Goal: Task Accomplishment & Management: Check status

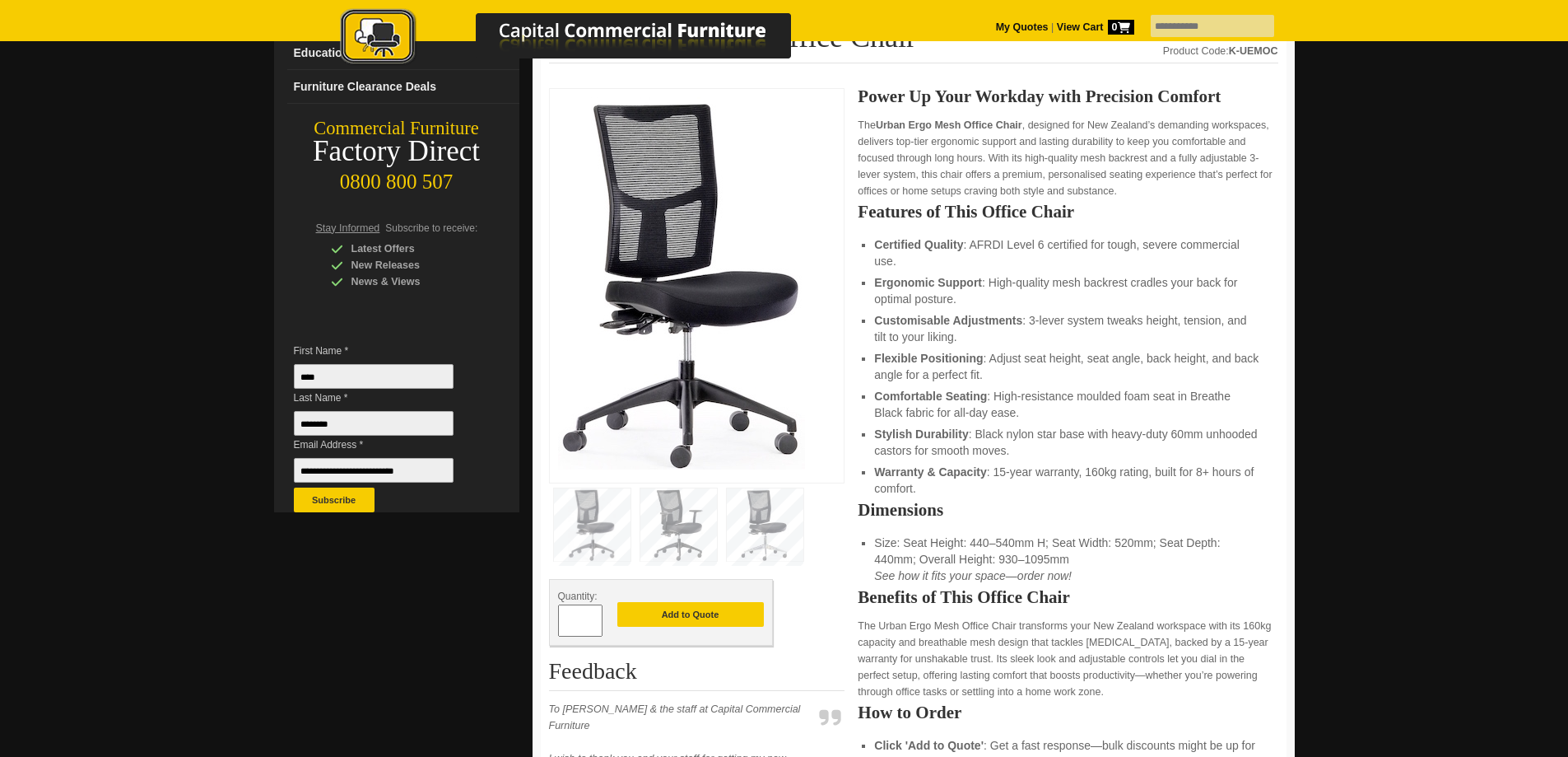
scroll to position [165, 0]
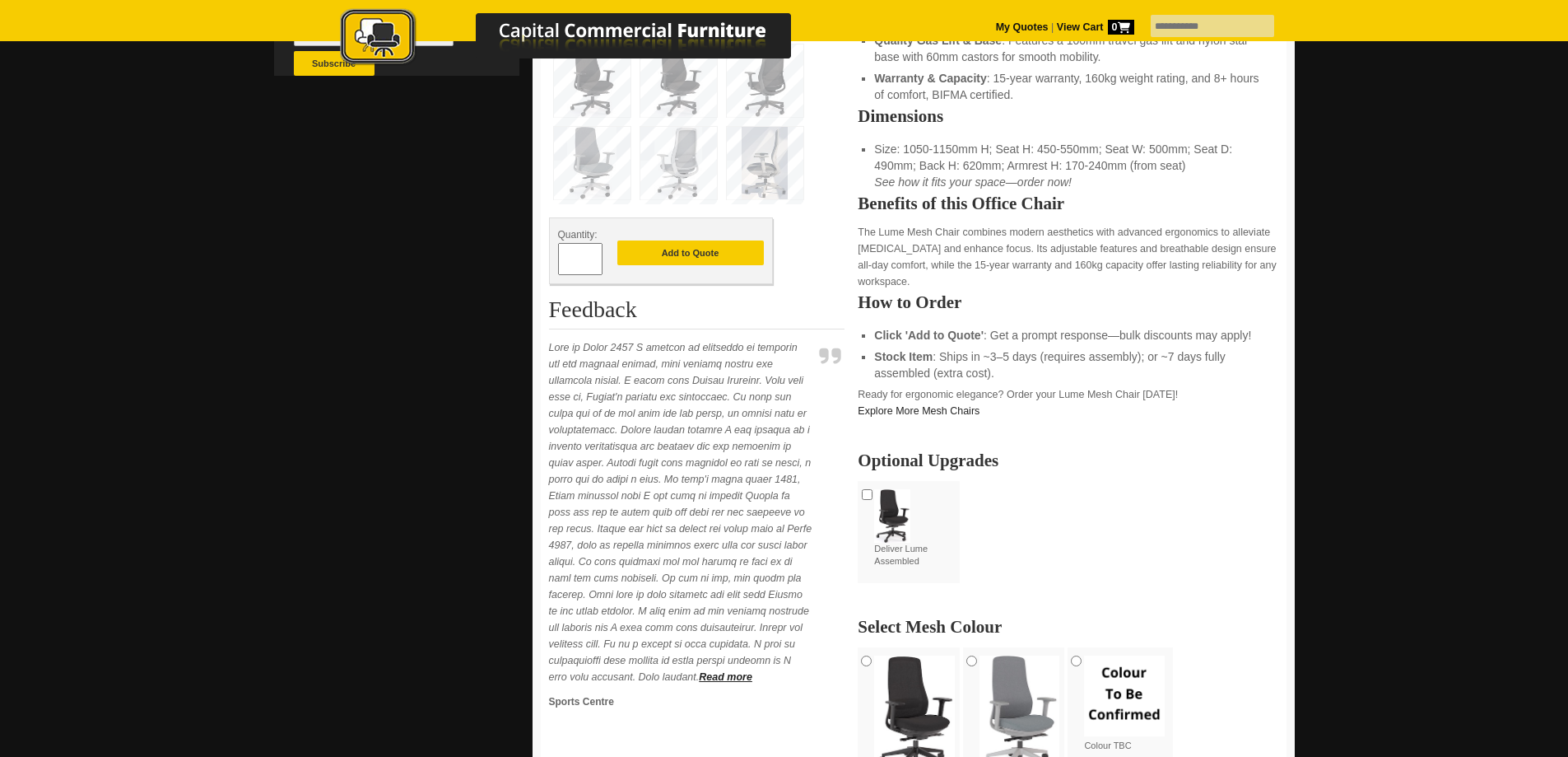
scroll to position [659, 0]
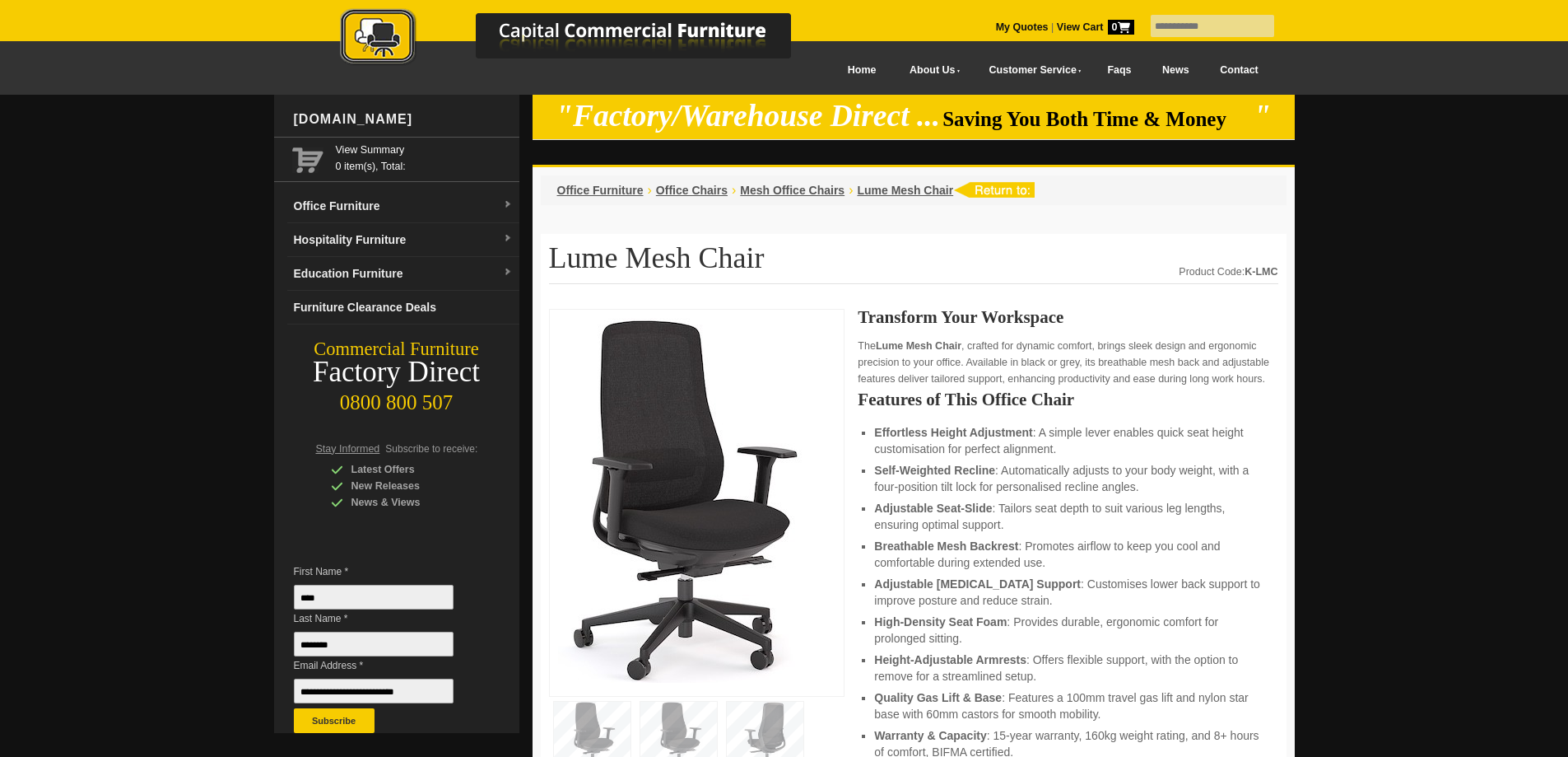
click at [1057, 28] on strong "View Cart 0" at bounding box center [1096, 27] width 78 height 12
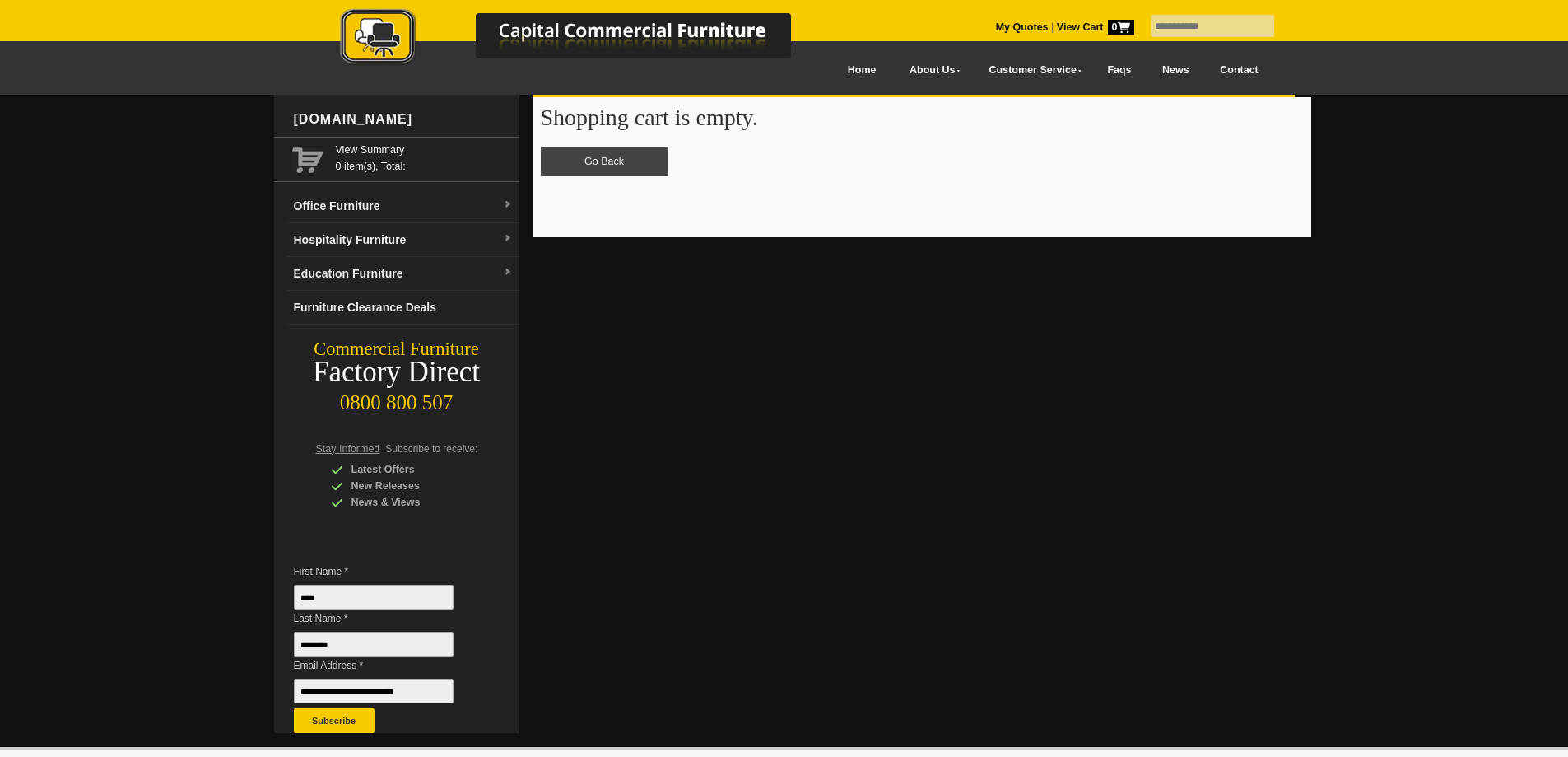
click at [826, 69] on picture at bounding box center [582, 65] width 576 height 12
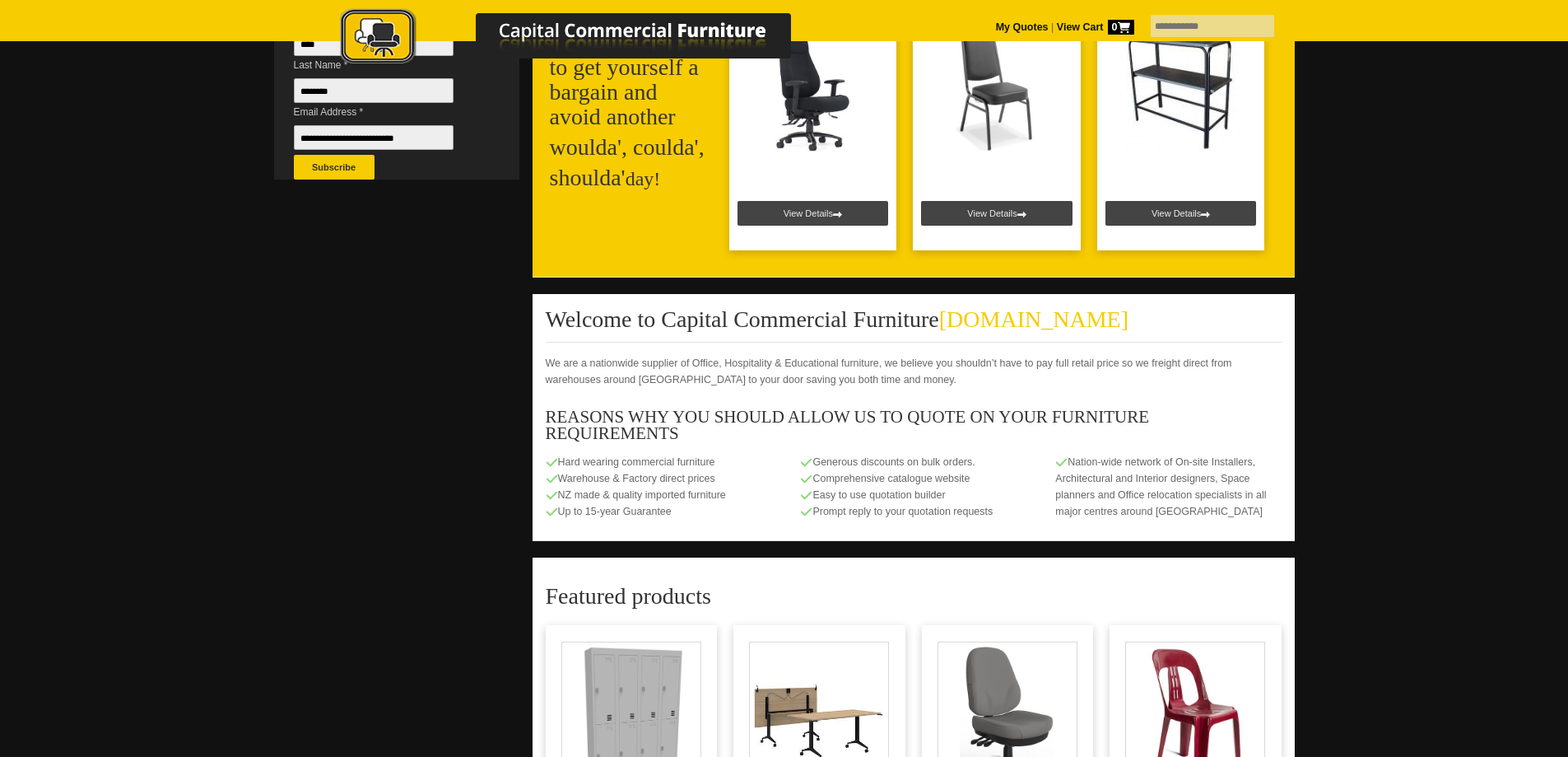
scroll to position [329, 0]
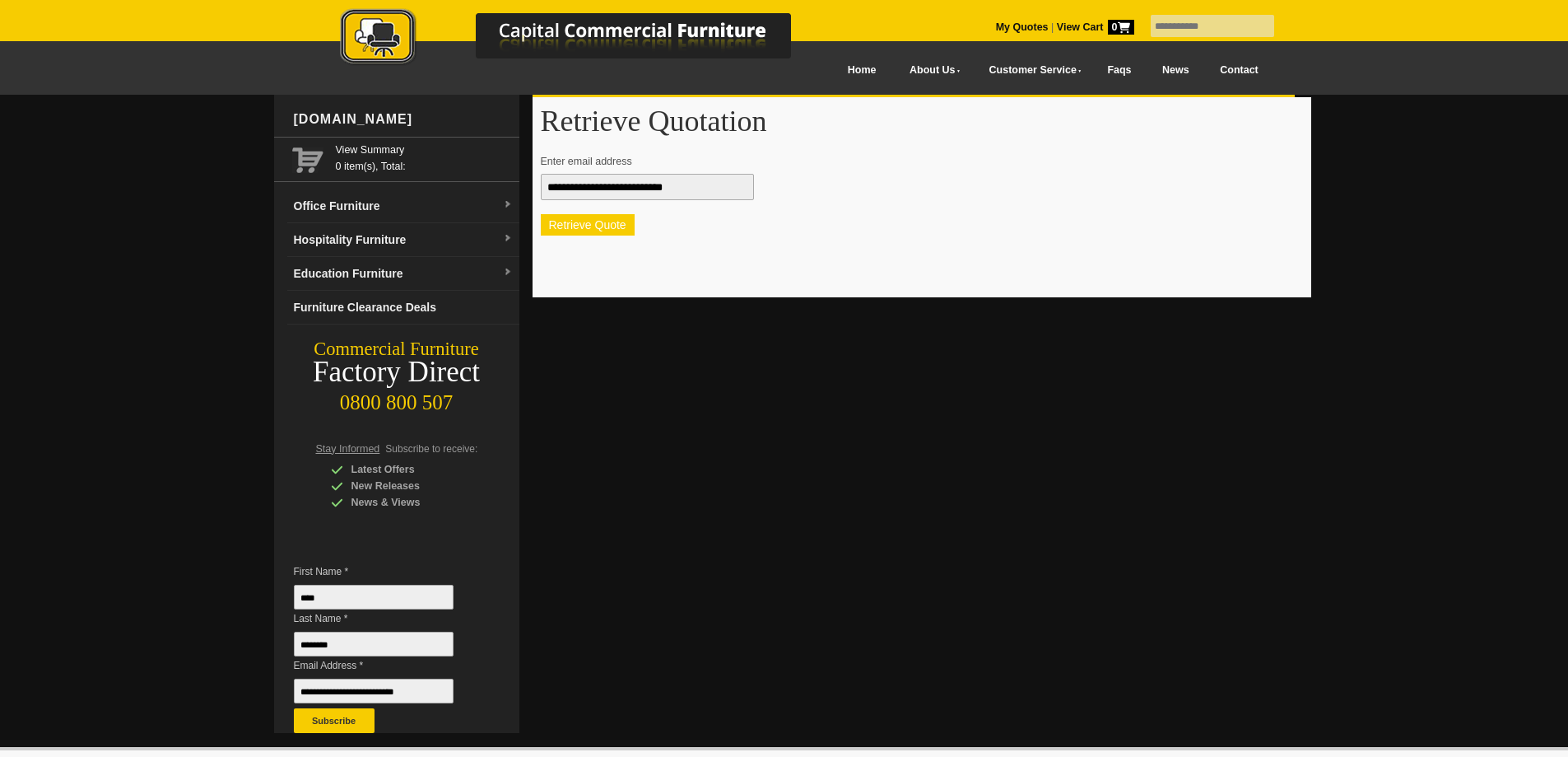
click at [596, 224] on button "Retrieve Quote" at bounding box center [587, 224] width 94 height 21
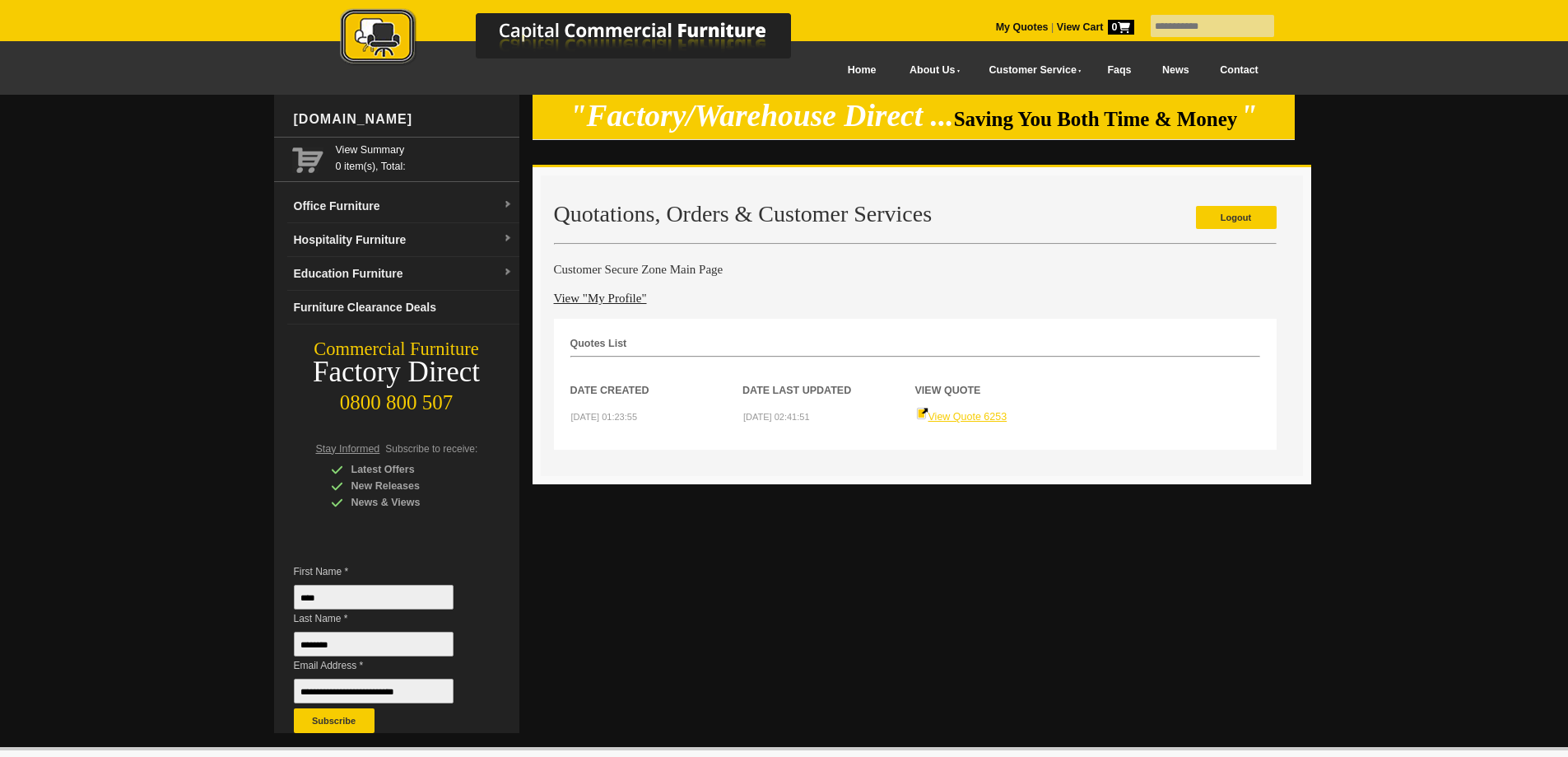
click at [964, 420] on link "View Quote 6253" at bounding box center [962, 417] width 91 height 12
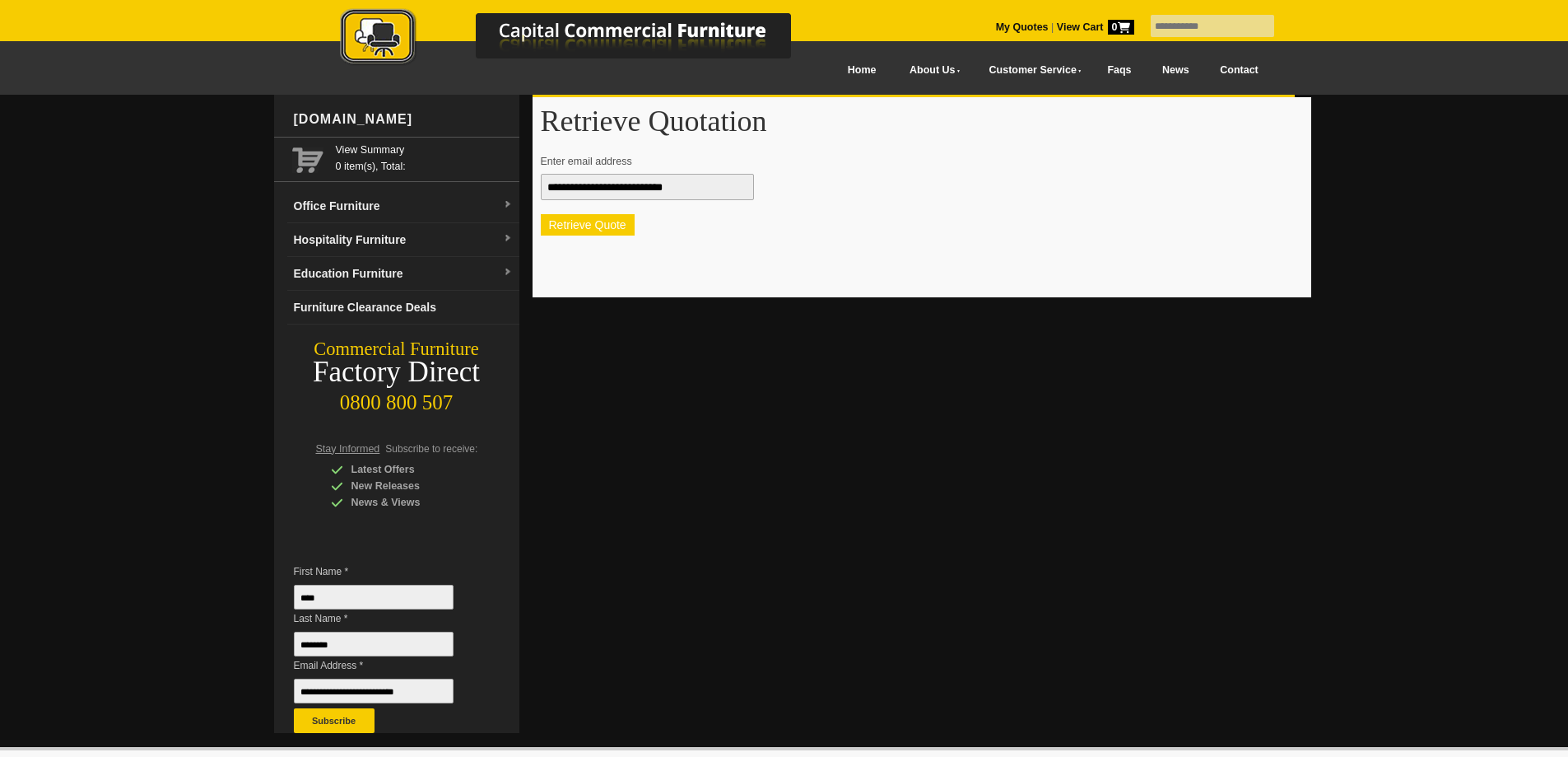
click at [601, 224] on button "Retrieve Quote" at bounding box center [587, 224] width 94 height 21
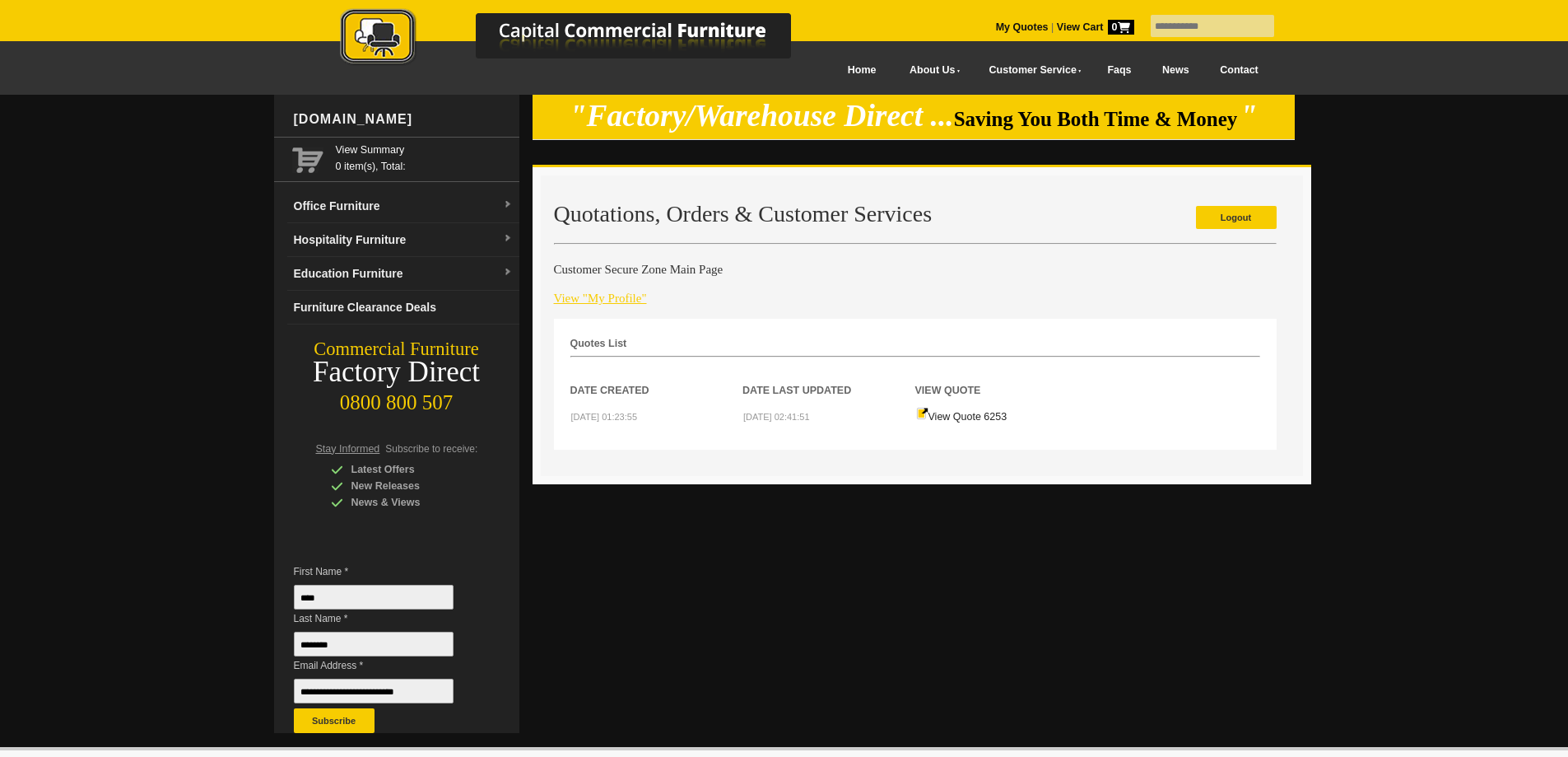
click at [599, 296] on link "View "My Profile"" at bounding box center [601, 298] width 93 height 14
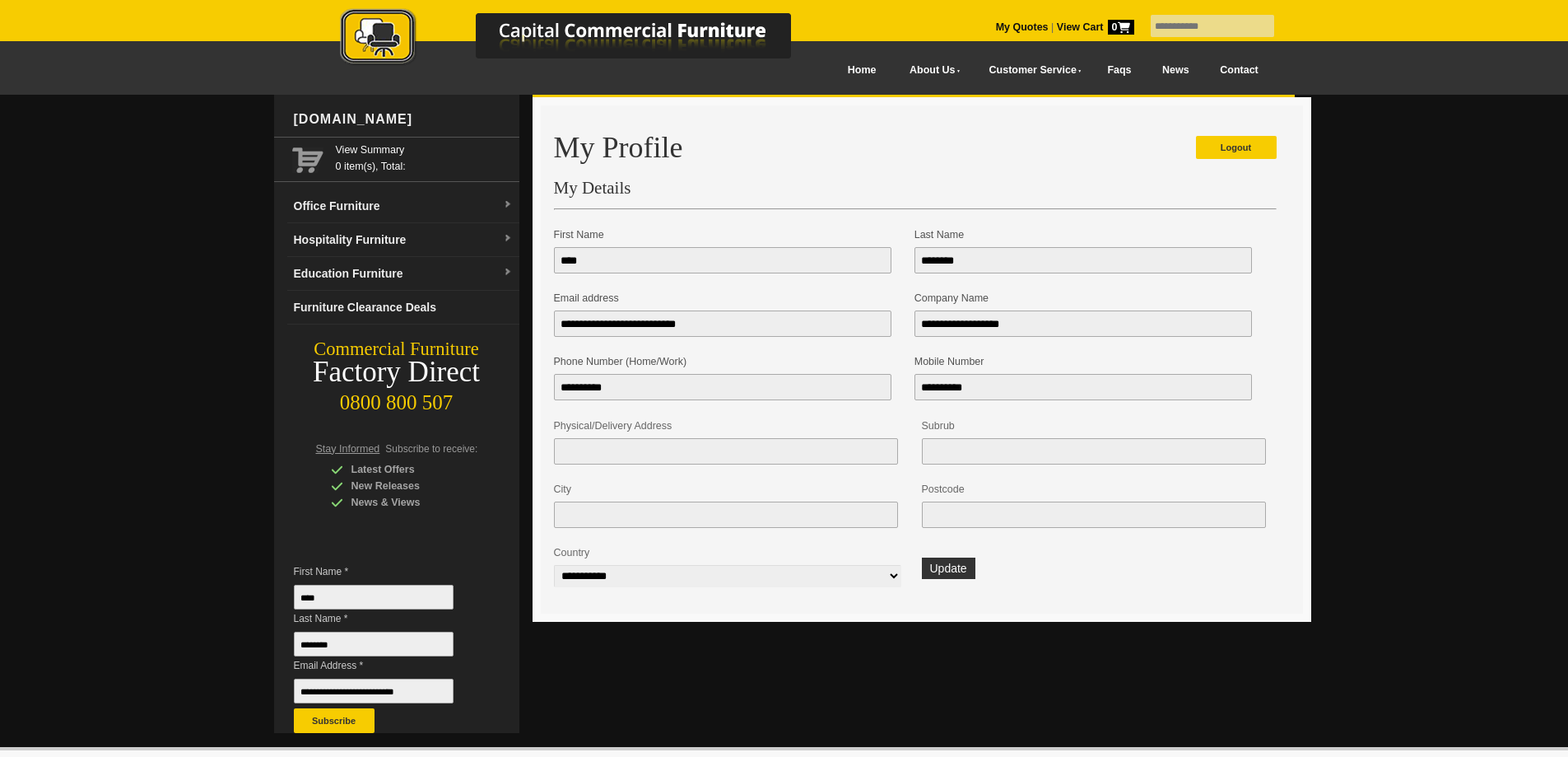
click at [1057, 27] on strong "View Cart 0" at bounding box center [1096, 27] width 78 height 12
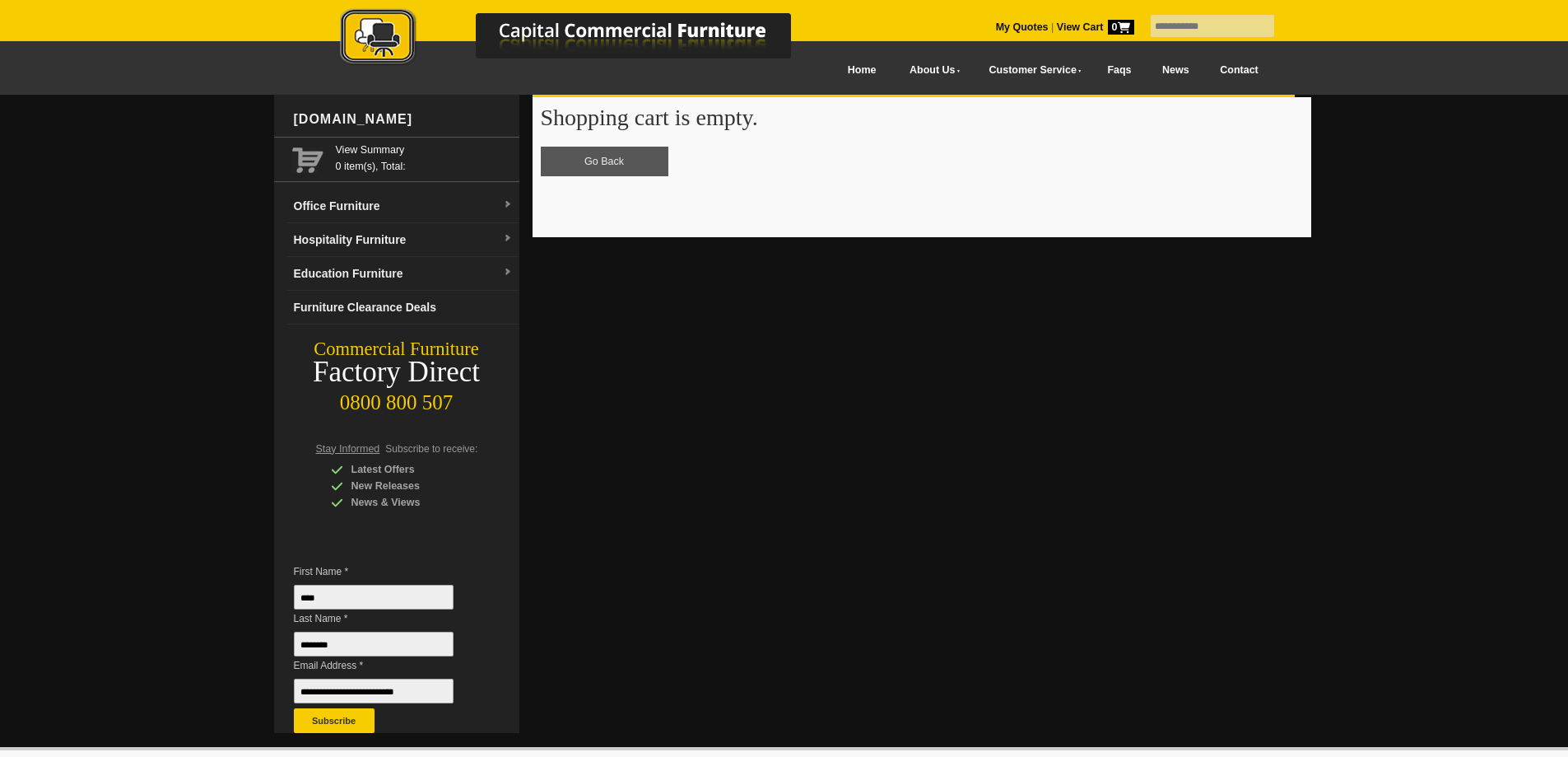
click at [615, 159] on link "Go Back" at bounding box center [604, 161] width 127 height 30
